Goal: Navigation & Orientation: Find specific page/section

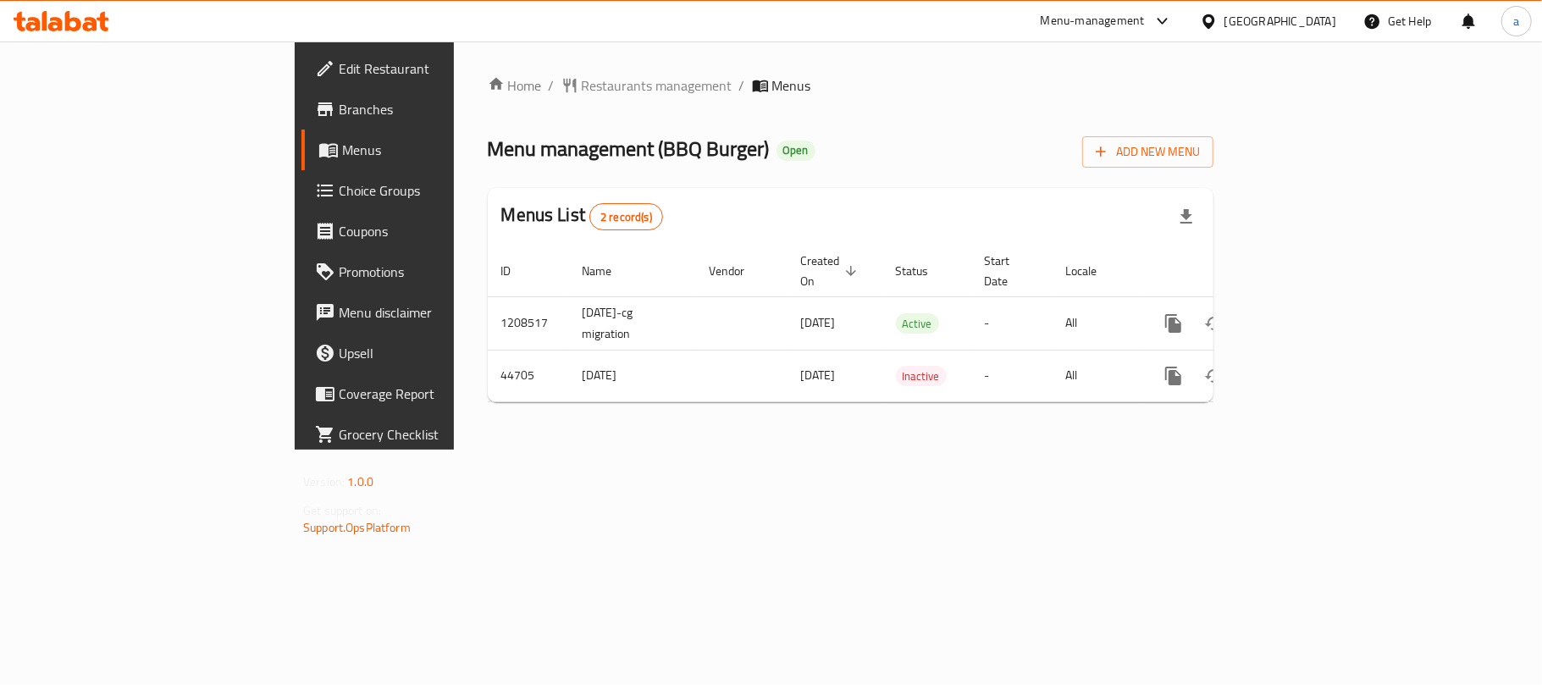
click at [1312, 24] on div "[GEOGRAPHIC_DATA]" at bounding box center [1281, 21] width 112 height 19
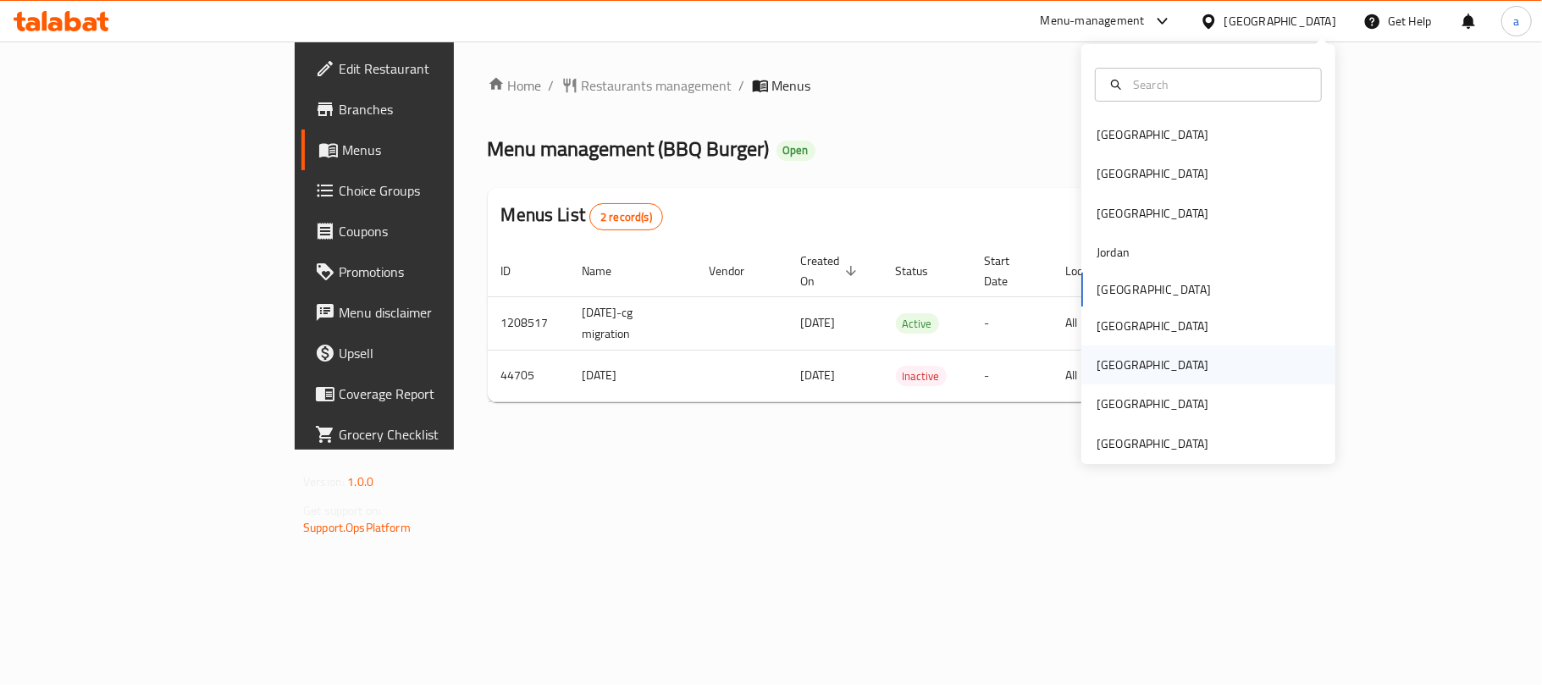
click at [1116, 362] on div "[GEOGRAPHIC_DATA]" at bounding box center [1152, 365] width 139 height 39
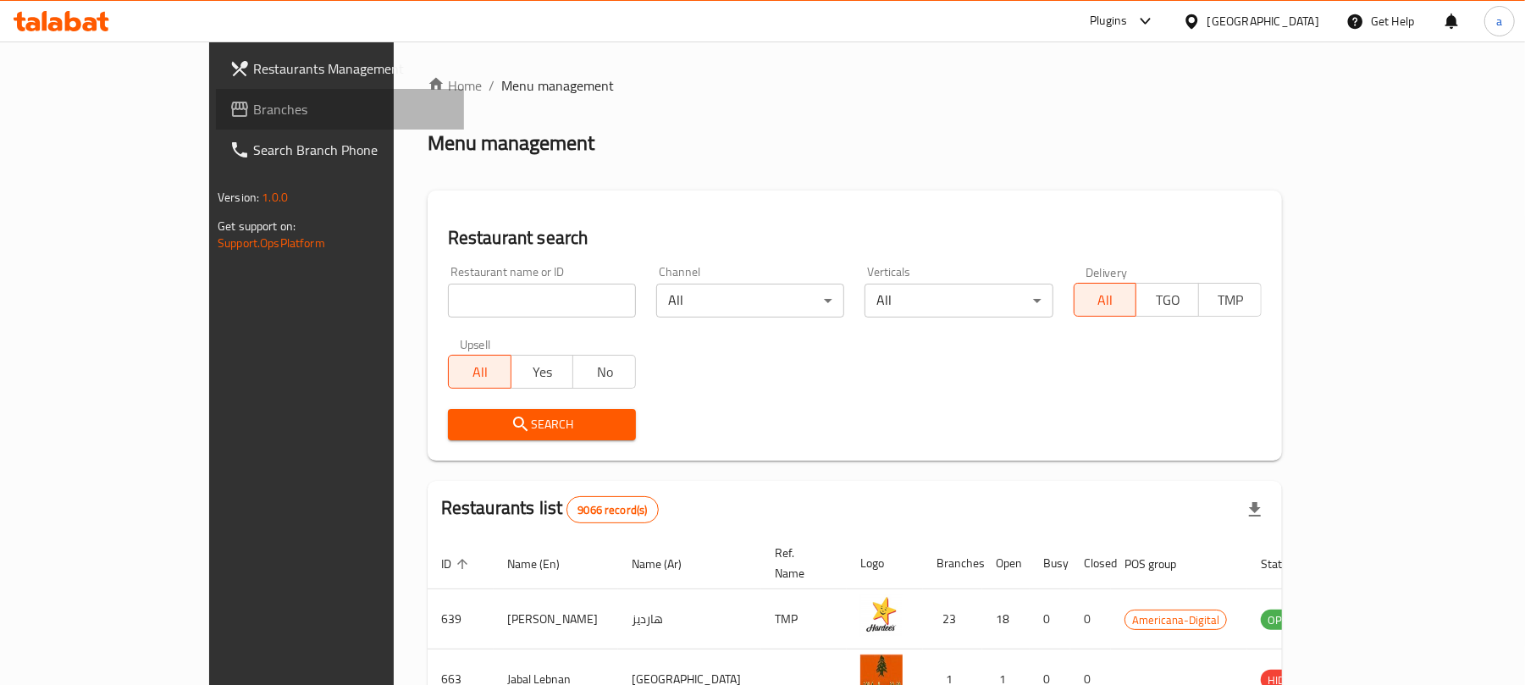
click at [253, 116] on span "Branches" at bounding box center [351, 109] width 197 height 20
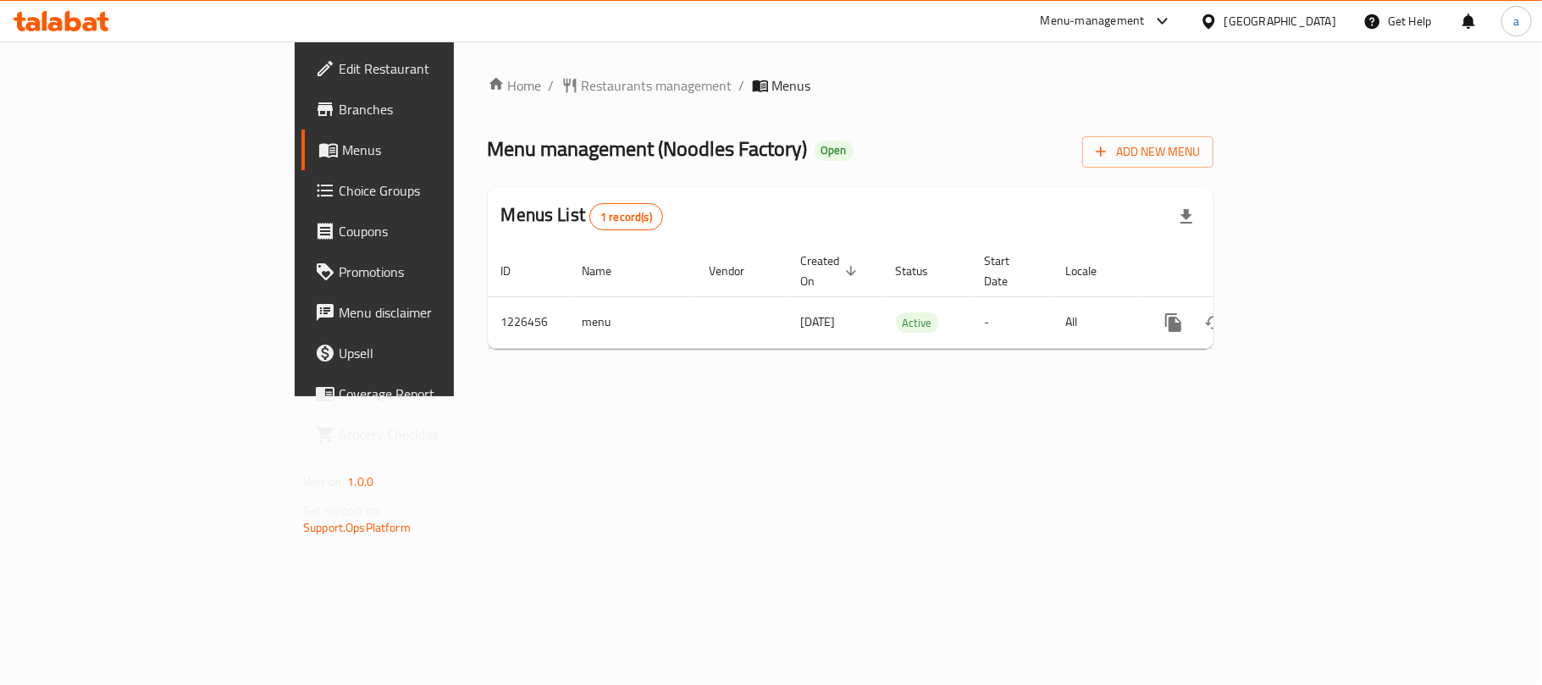
click at [1306, 5] on div "[GEOGRAPHIC_DATA]" at bounding box center [1268, 21] width 163 height 41
click at [1314, 25] on div "[GEOGRAPHIC_DATA]" at bounding box center [1281, 21] width 112 height 19
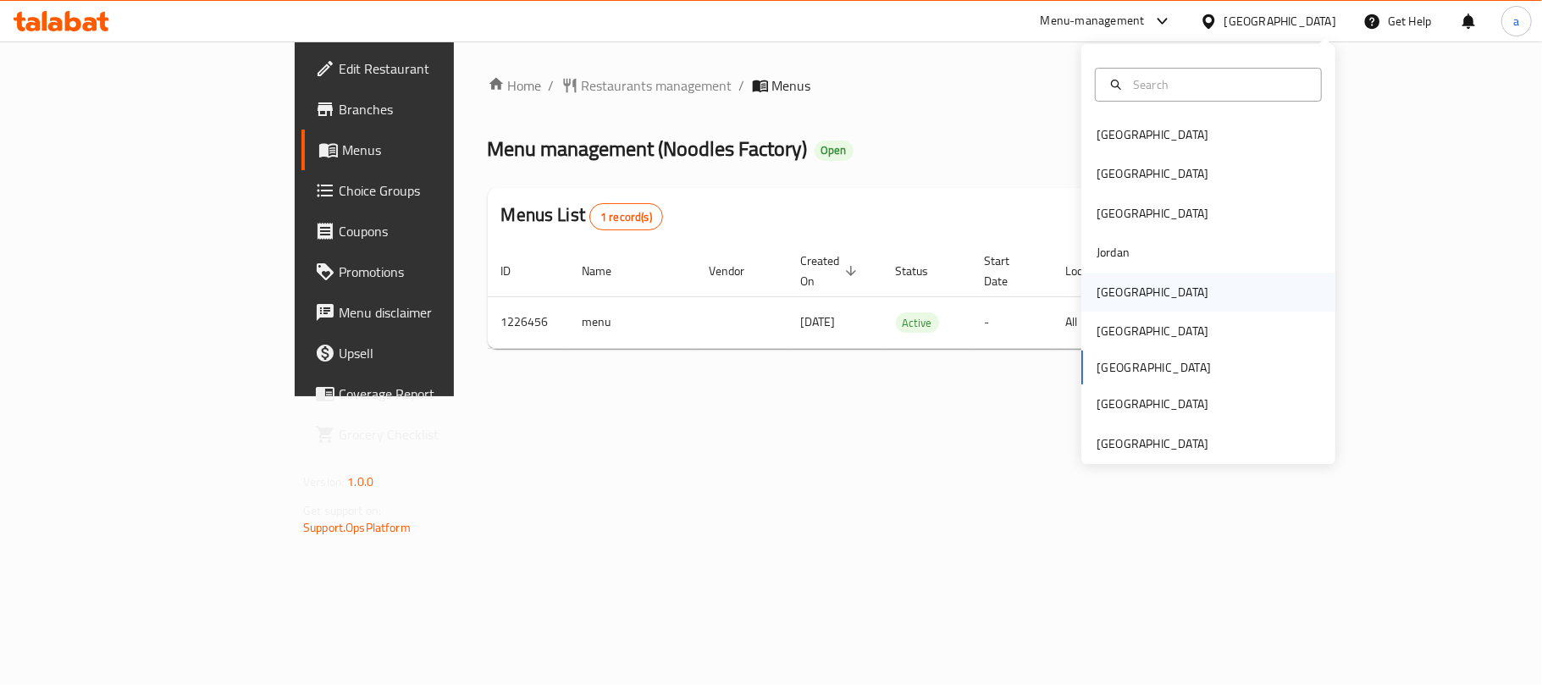
click at [1113, 283] on div "[GEOGRAPHIC_DATA]" at bounding box center [1153, 292] width 112 height 19
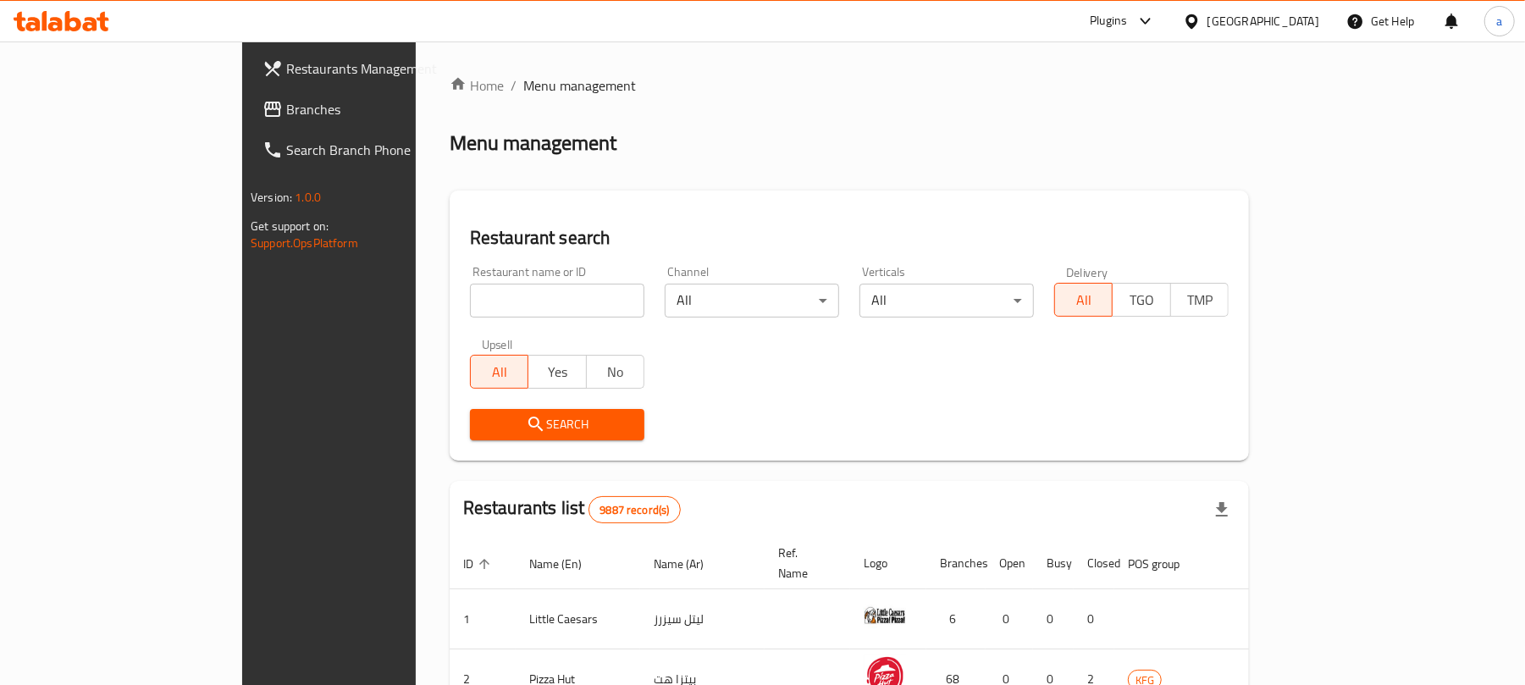
click at [286, 112] on span "Branches" at bounding box center [384, 109] width 197 height 20
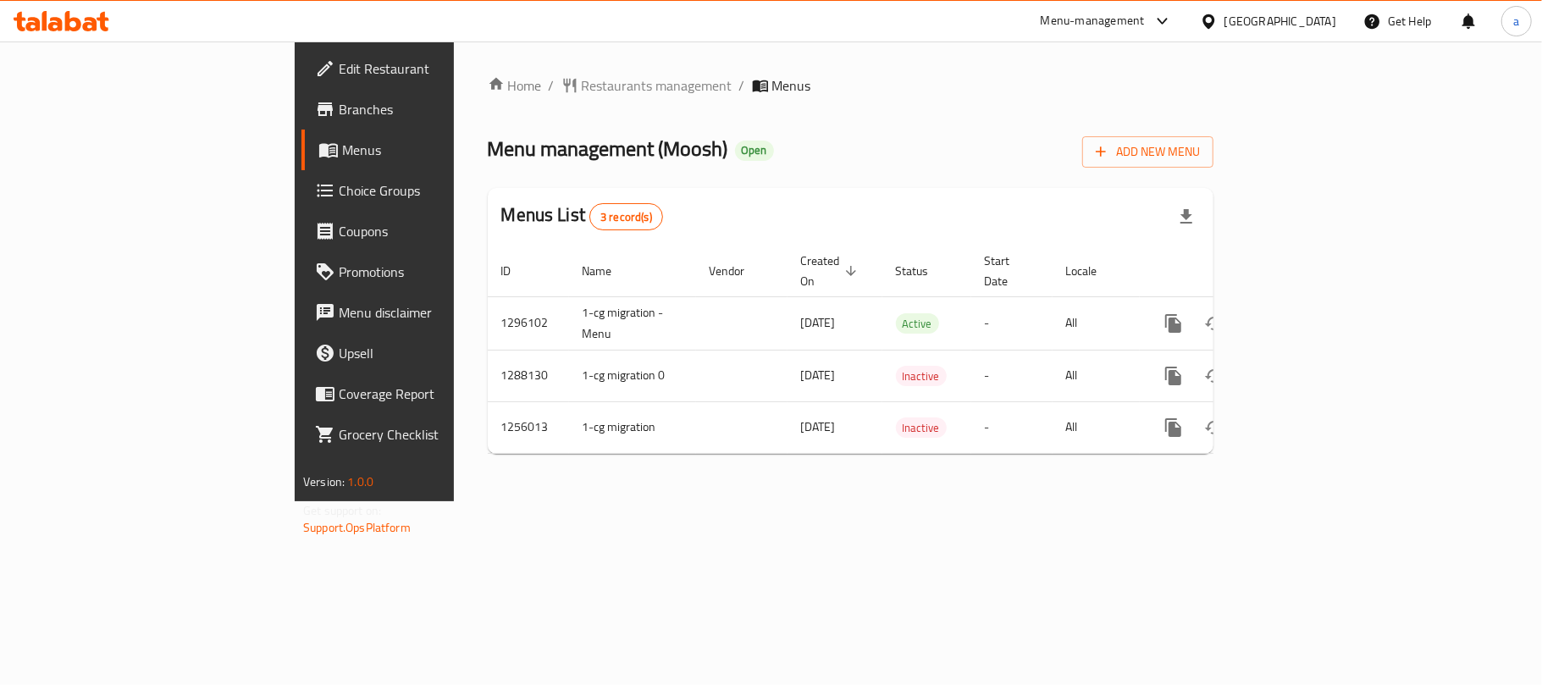
click at [92, 17] on icon at bounding box center [62, 21] width 96 height 20
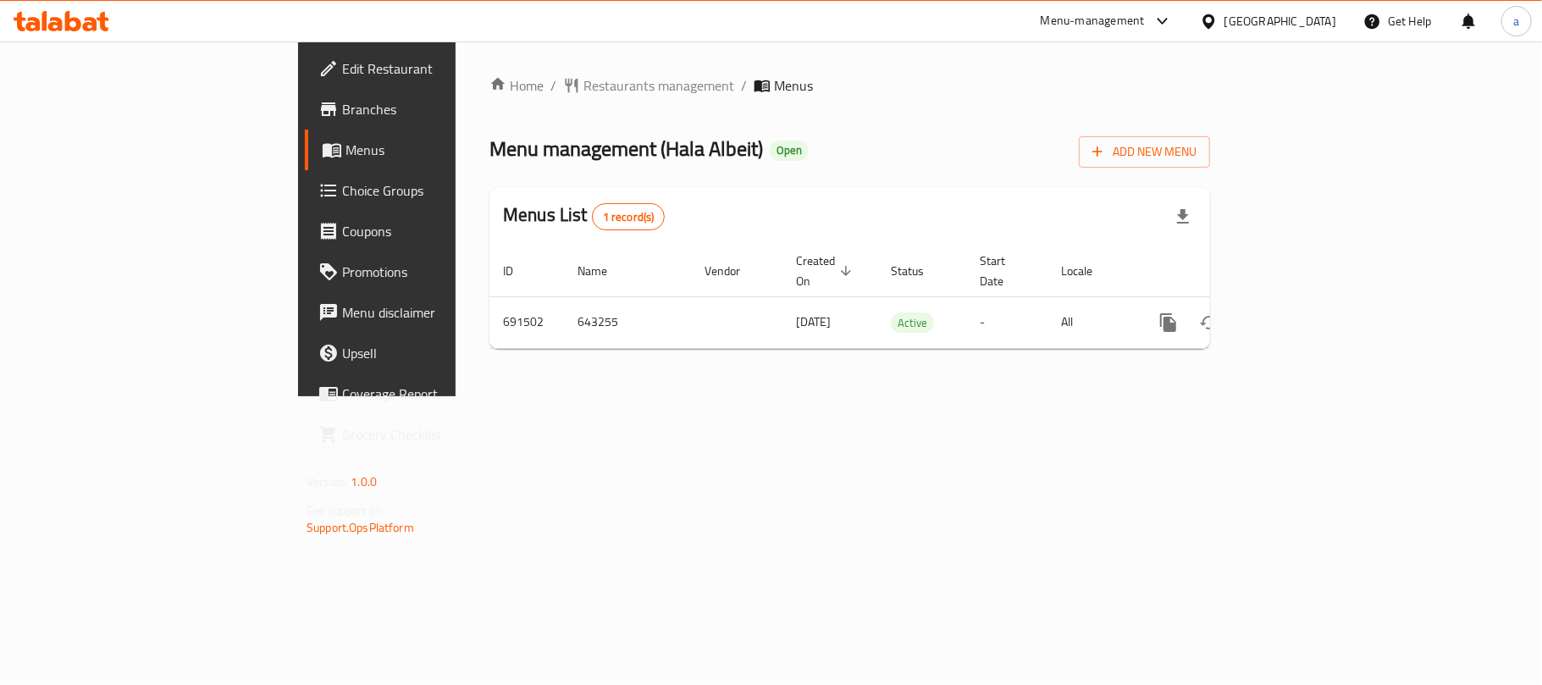
click at [1332, 21] on div "[GEOGRAPHIC_DATA]" at bounding box center [1281, 21] width 112 height 19
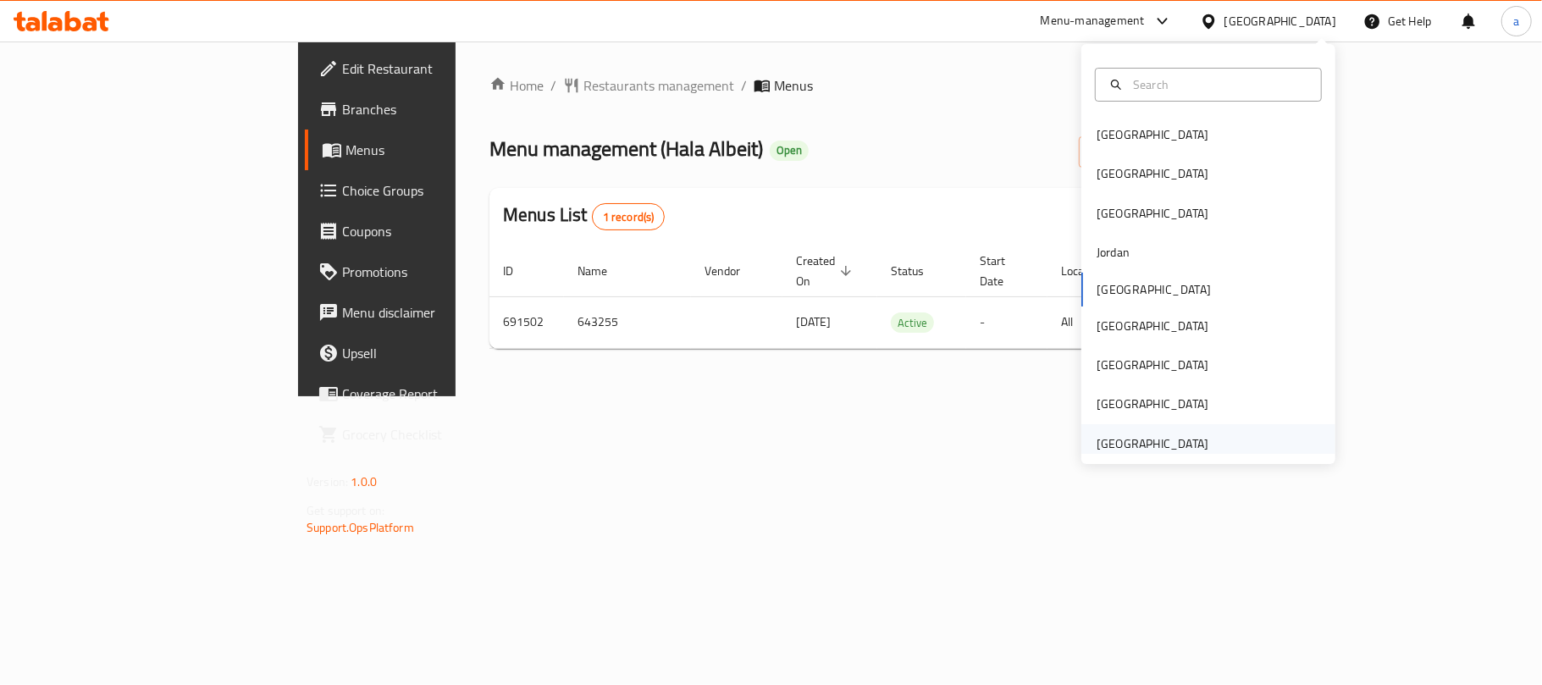
click at [1102, 447] on div "[GEOGRAPHIC_DATA]" at bounding box center [1153, 443] width 112 height 19
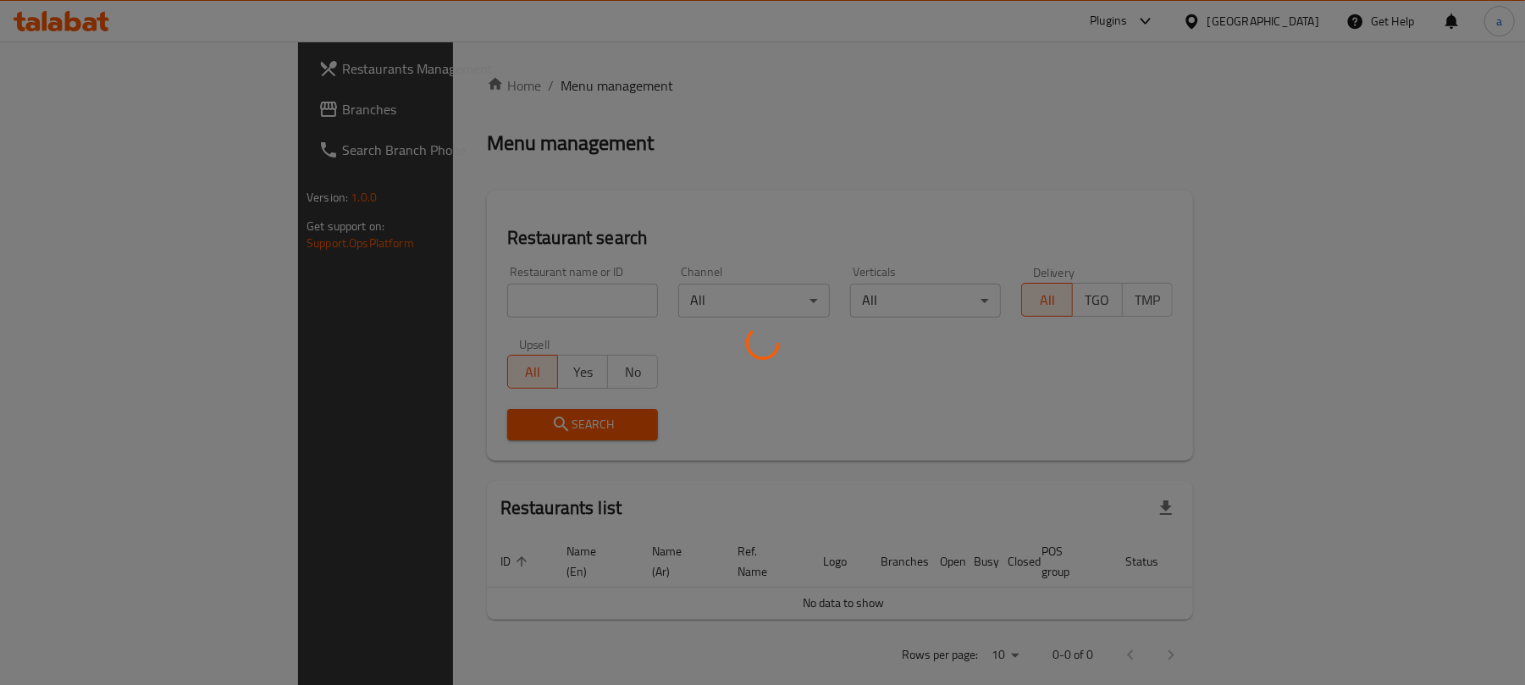
click at [75, 122] on div at bounding box center [762, 342] width 1525 height 685
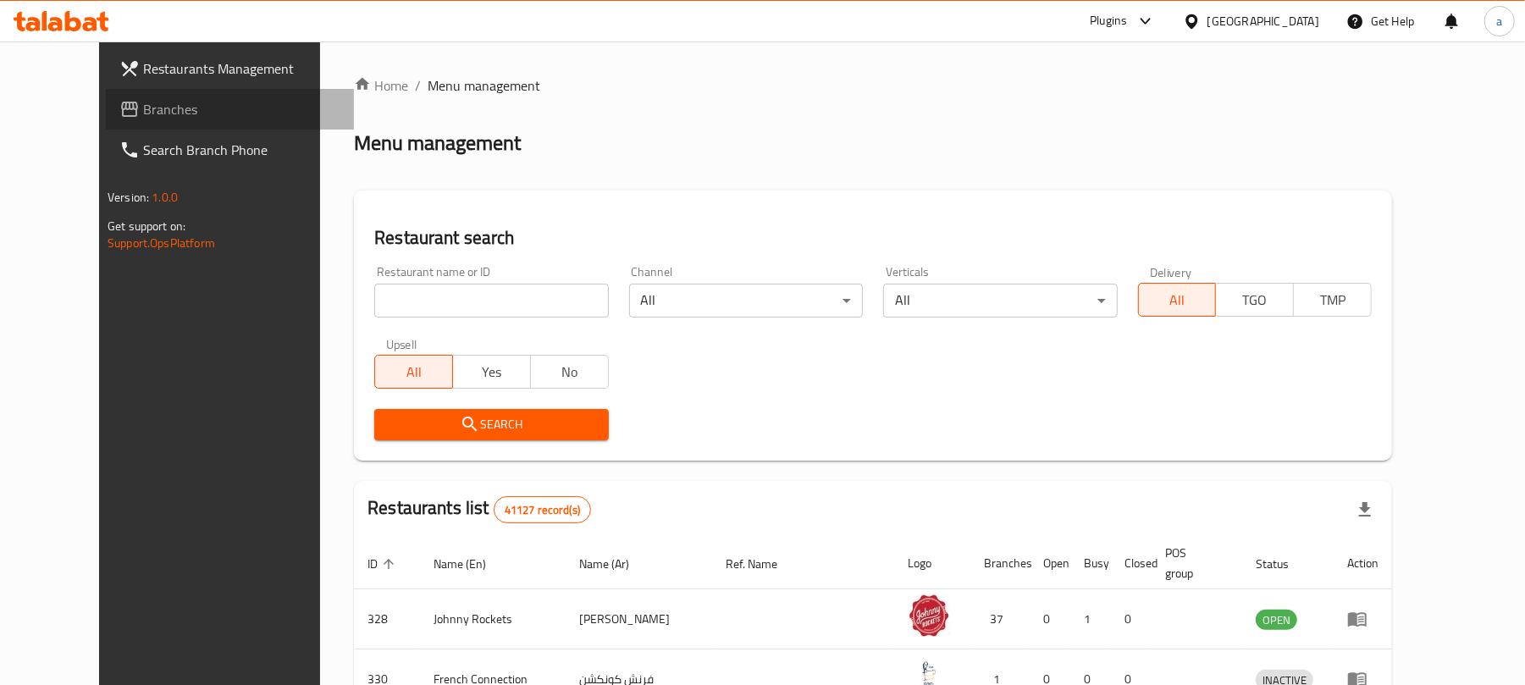
click at [143, 110] on span "Branches" at bounding box center [241, 109] width 197 height 20
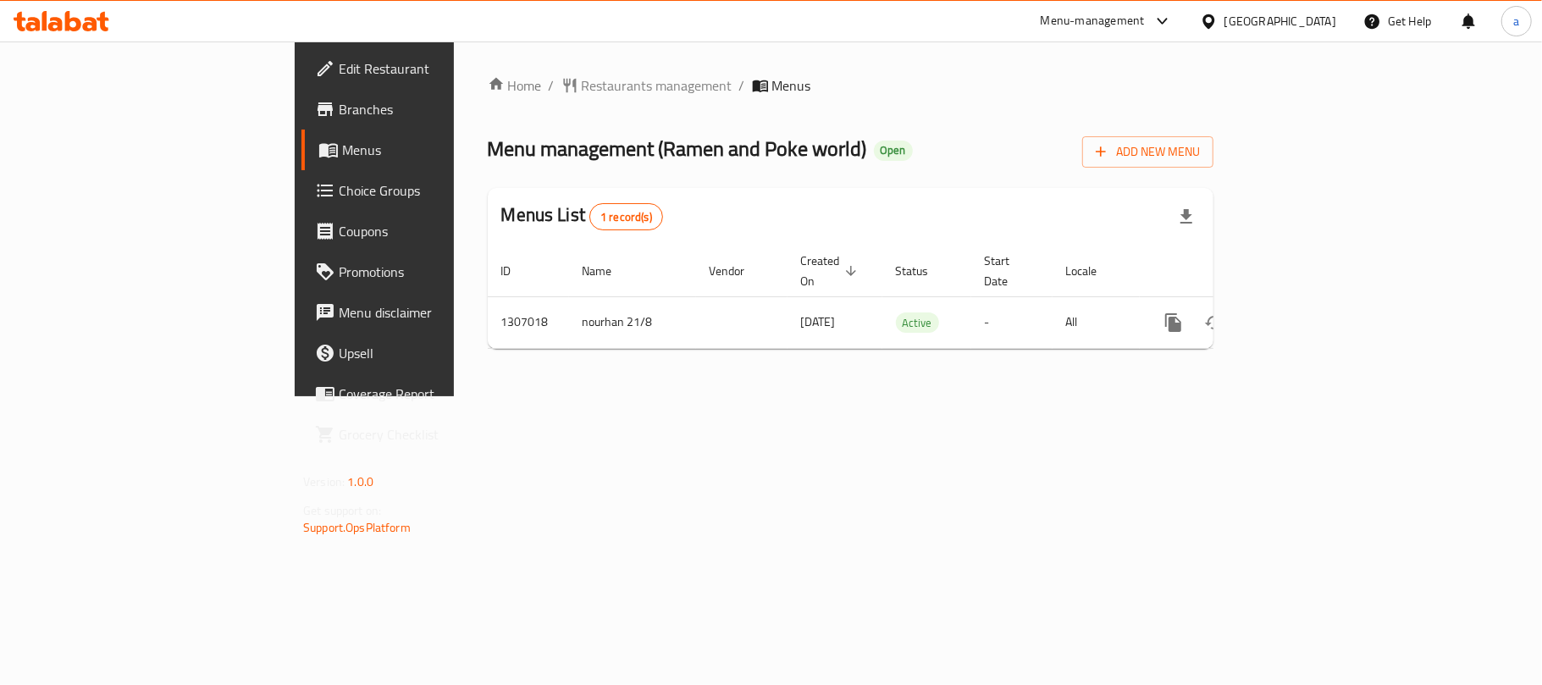
click at [1242, 20] on div "[GEOGRAPHIC_DATA]" at bounding box center [1281, 21] width 112 height 19
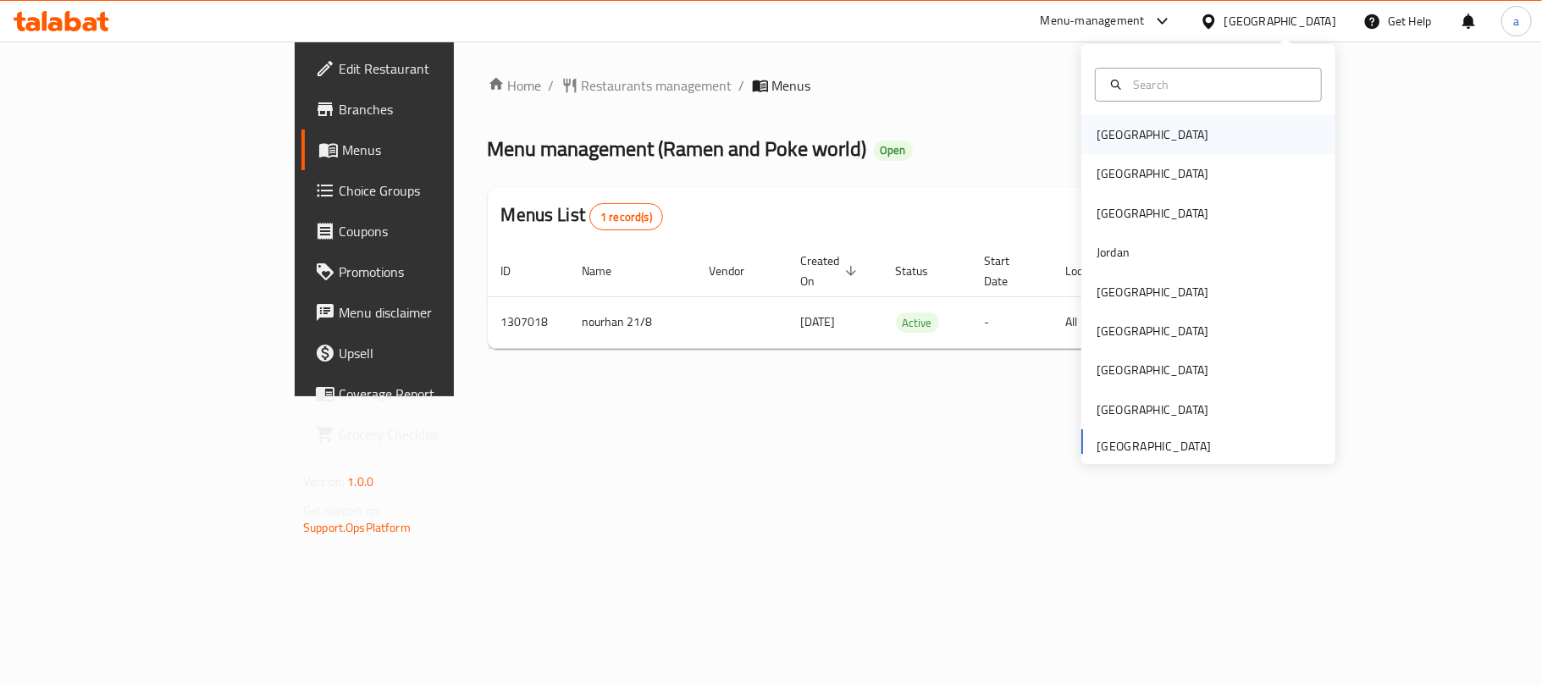
click at [1126, 136] on div "[GEOGRAPHIC_DATA]" at bounding box center [1152, 134] width 139 height 39
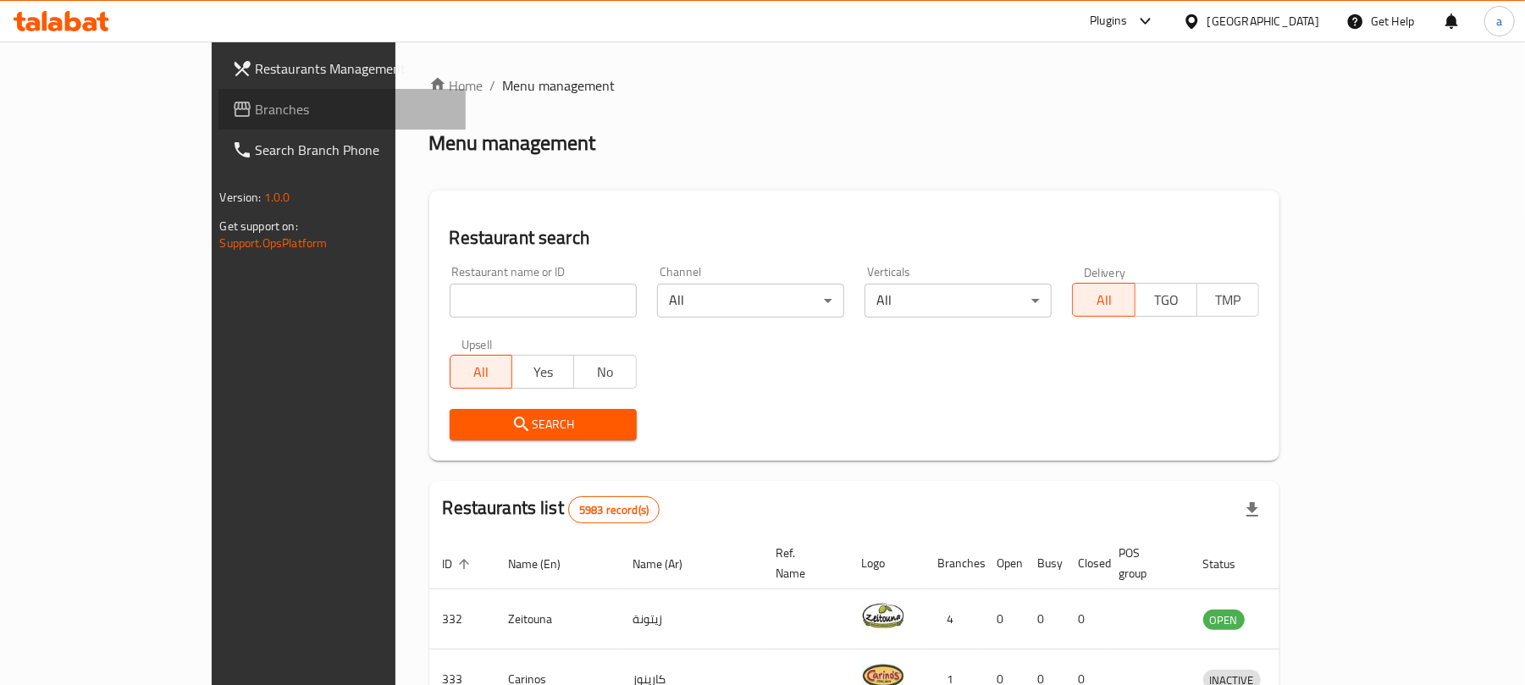
click at [256, 103] on span "Branches" at bounding box center [354, 109] width 197 height 20
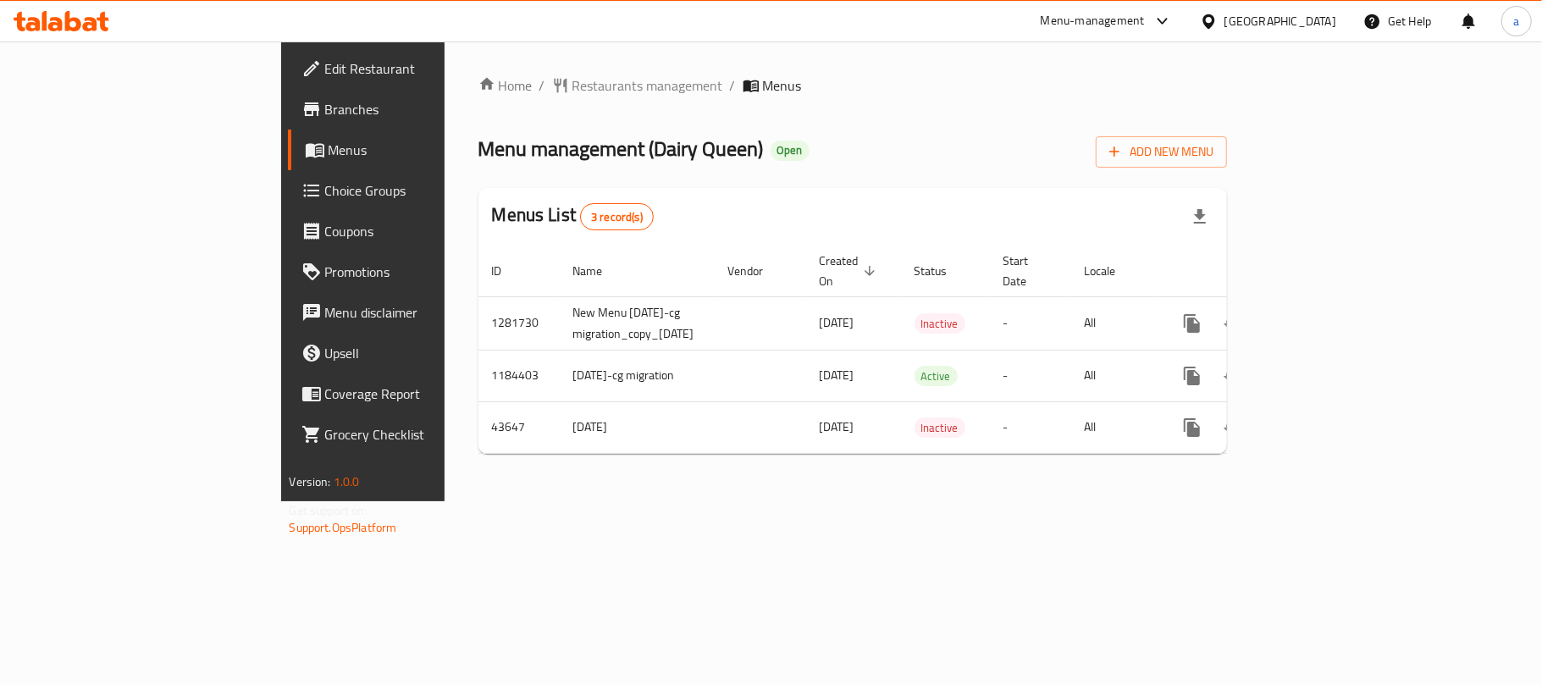
click at [462, 466] on div "Home / Restaurants management / Menus Menu management ( Dairy Queen ) Open Add …" at bounding box center [853, 271] width 817 height 460
click at [51, 19] on icon at bounding box center [55, 24] width 14 height 14
click at [1308, 18] on div "[GEOGRAPHIC_DATA]" at bounding box center [1281, 21] width 112 height 19
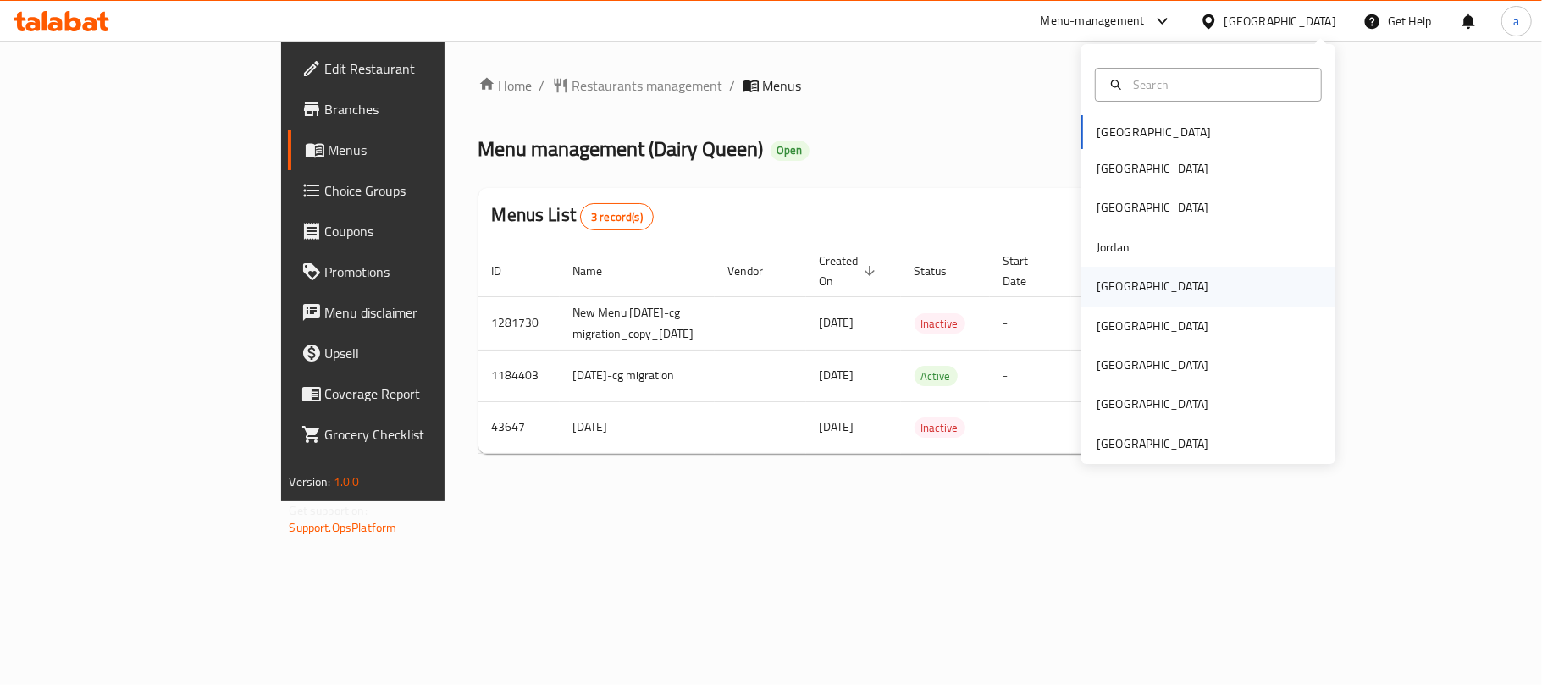
click at [1125, 285] on div "[GEOGRAPHIC_DATA]" at bounding box center [1152, 286] width 139 height 39
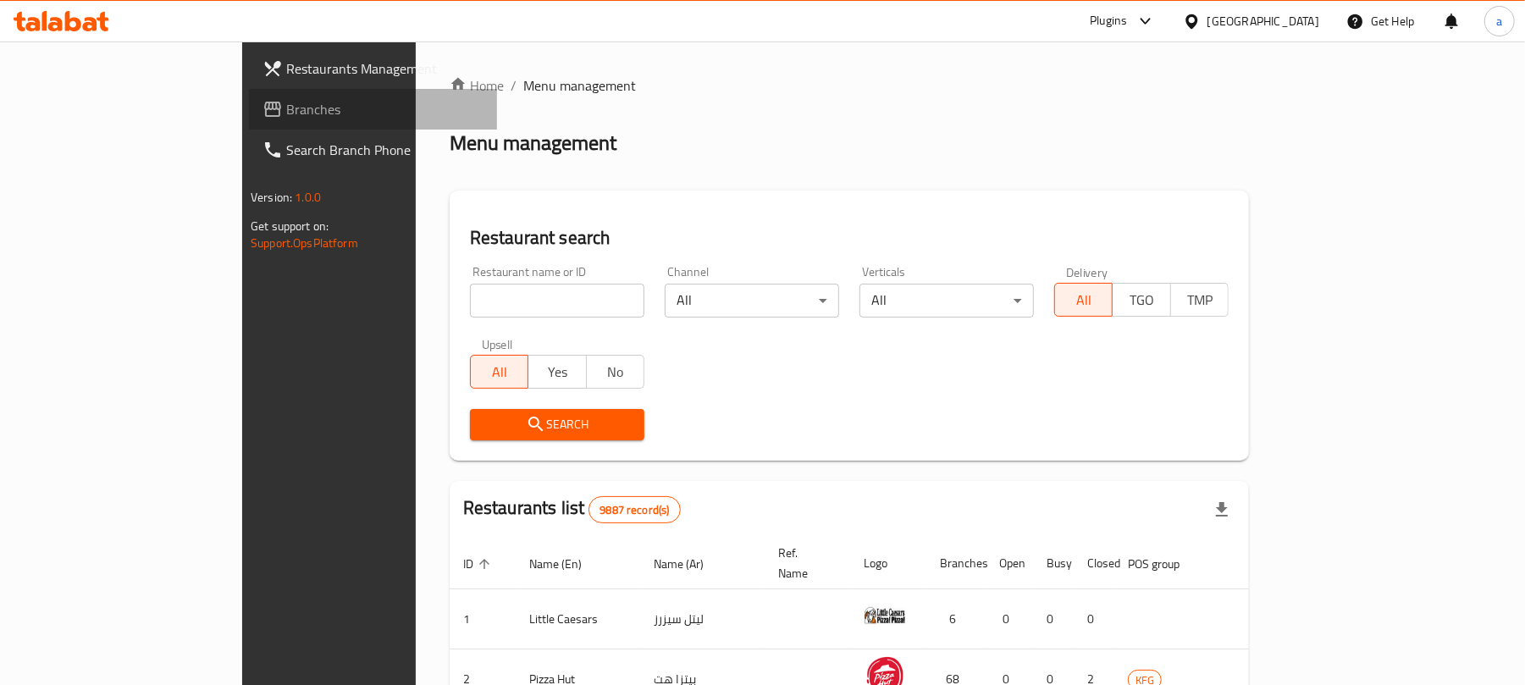
click at [286, 113] on span "Branches" at bounding box center [384, 109] width 197 height 20
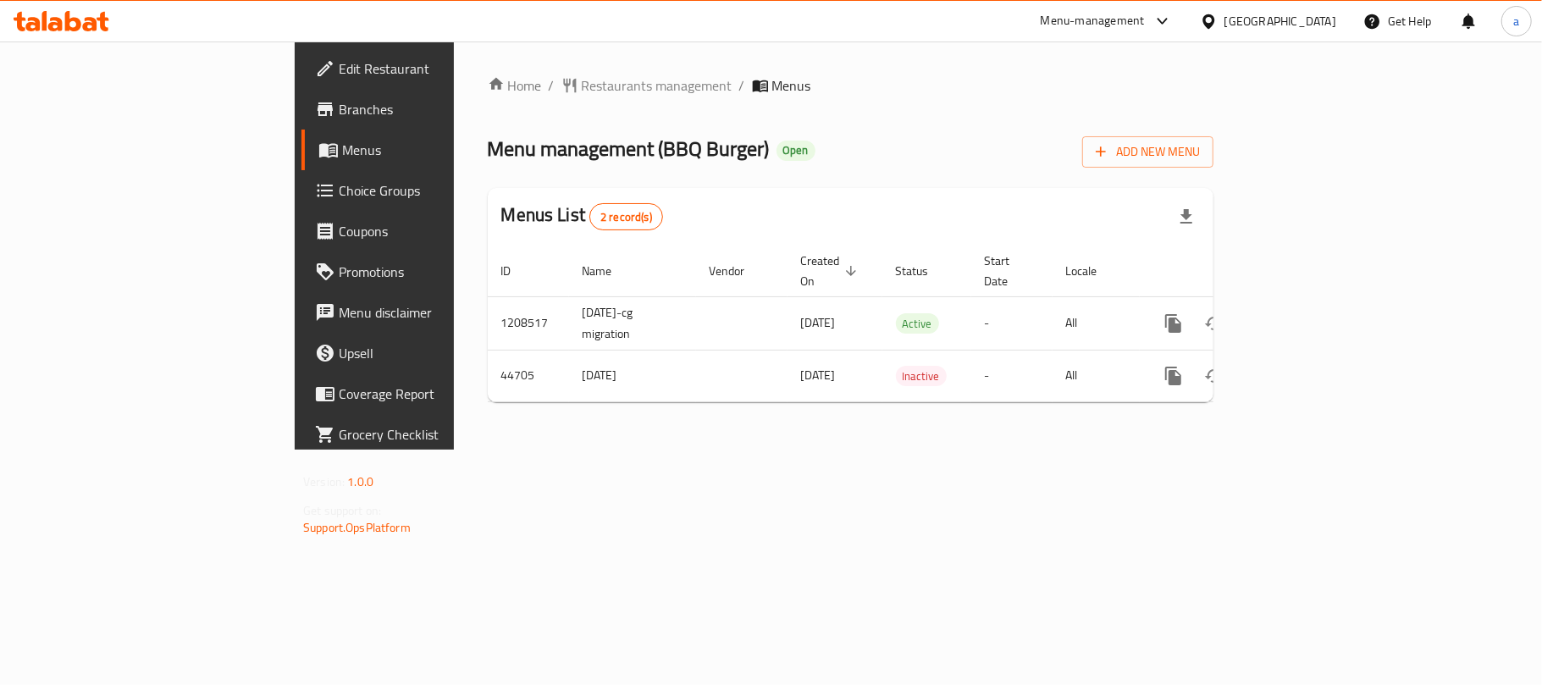
click at [1342, 20] on div "[GEOGRAPHIC_DATA]" at bounding box center [1268, 21] width 163 height 41
click at [1318, 25] on div "[GEOGRAPHIC_DATA]" at bounding box center [1281, 21] width 112 height 19
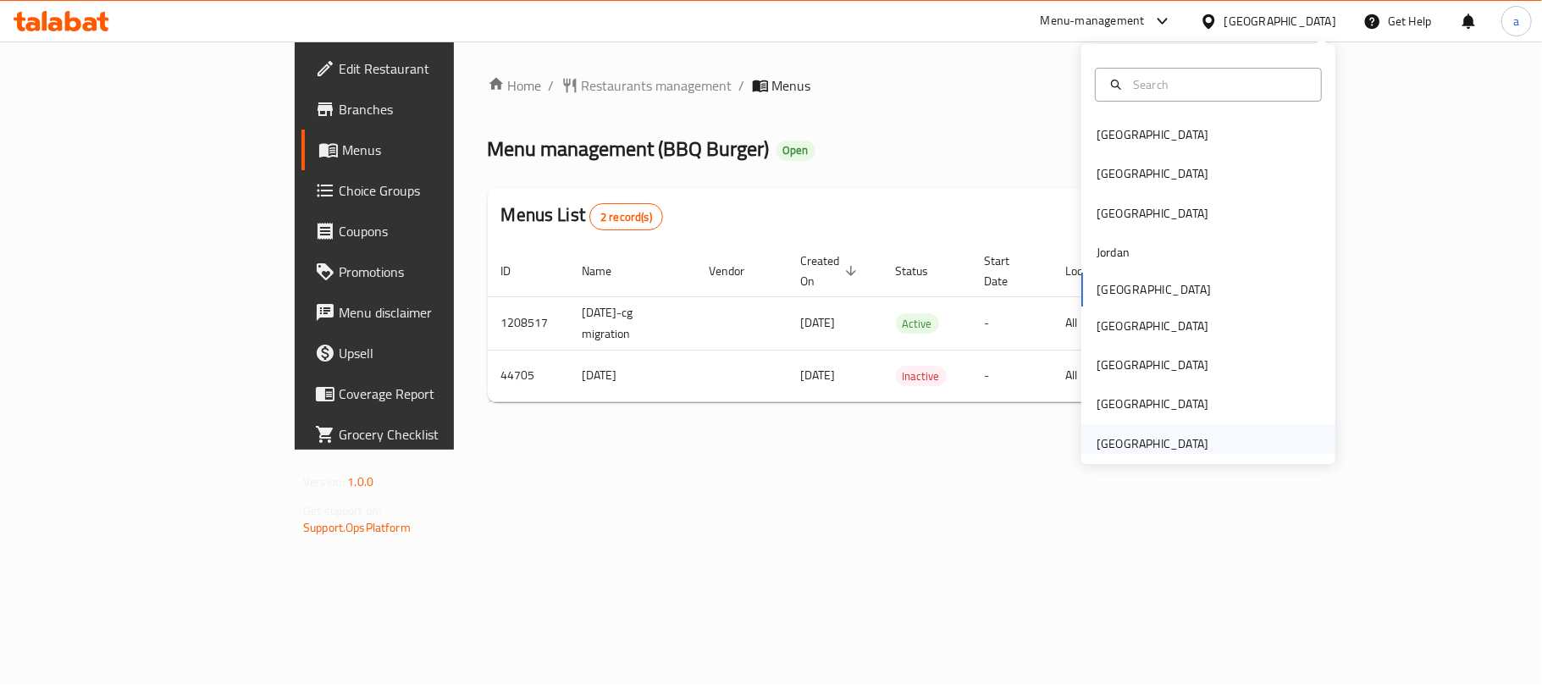
click at [1159, 441] on div "[GEOGRAPHIC_DATA]" at bounding box center [1153, 443] width 112 height 19
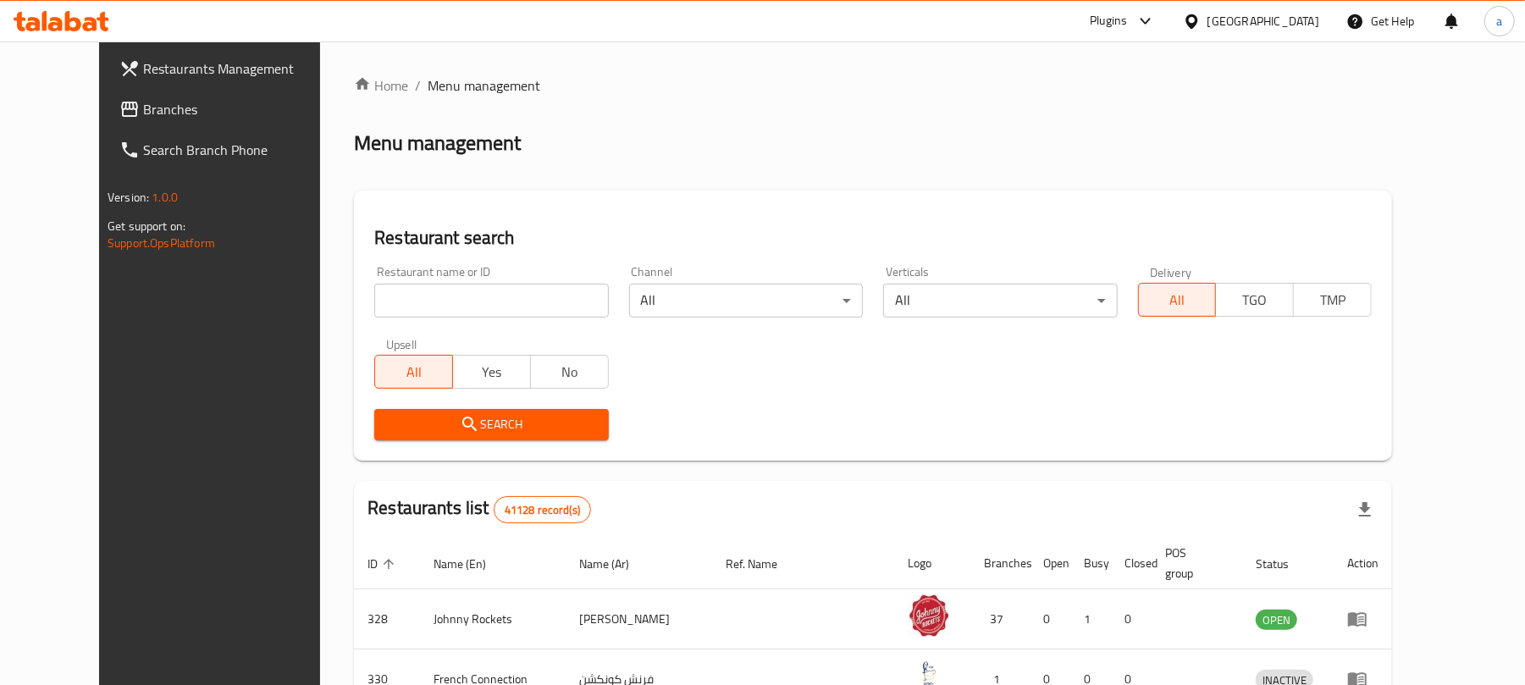
click at [143, 113] on span "Branches" at bounding box center [241, 109] width 197 height 20
